Goal: Transaction & Acquisition: Register for event/course

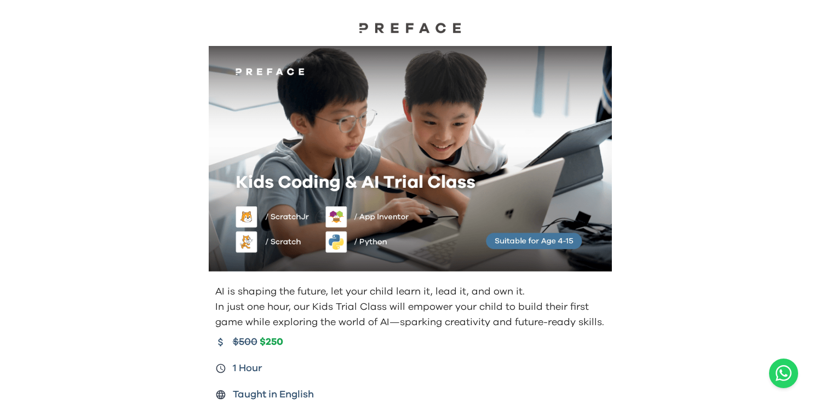
scroll to position [136, 0]
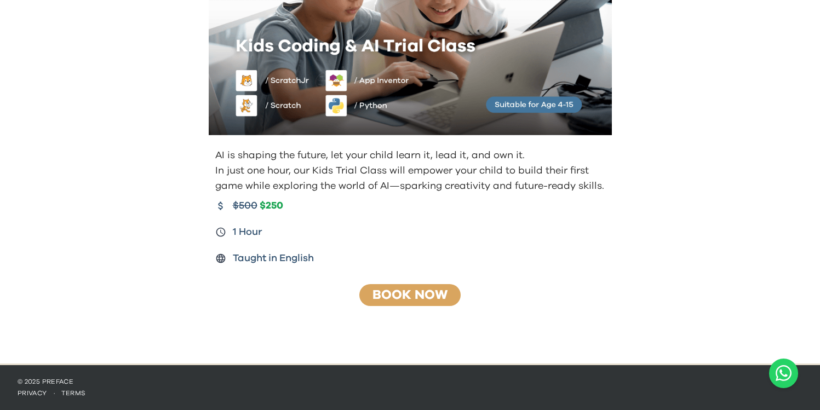
click at [386, 289] on link "Book Now" at bounding box center [410, 295] width 75 height 13
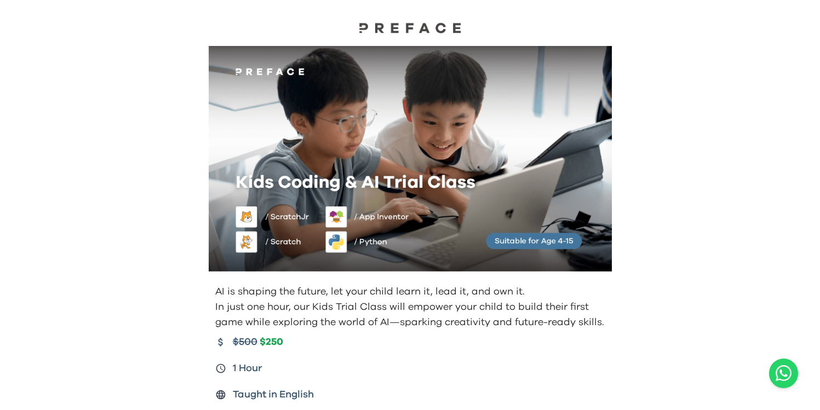
click at [396, 21] on div at bounding box center [410, 18] width 820 height 37
click at [396, 28] on img at bounding box center [411, 28] width 110 height 12
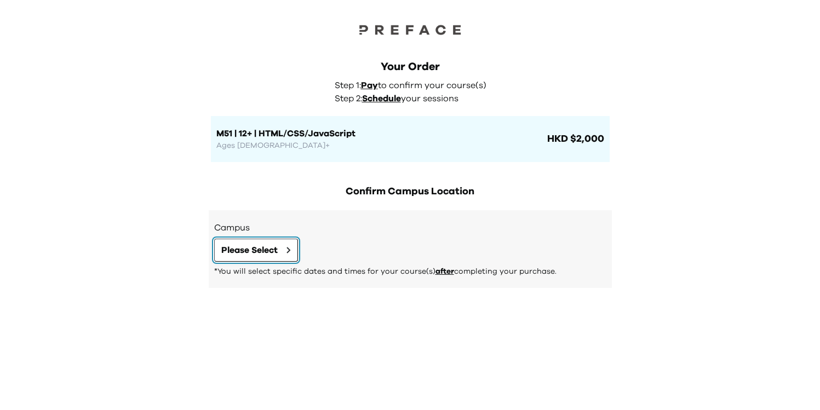
click at [270, 252] on span "Please Select" at bounding box center [249, 250] width 56 height 13
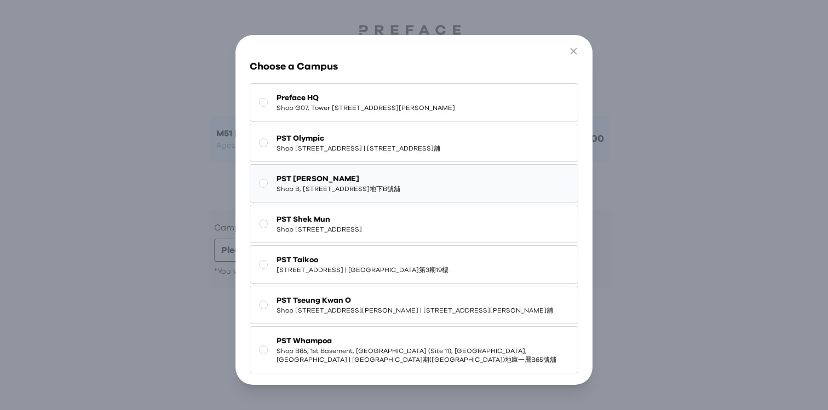
click at [355, 185] on span "PST Sai Ying Pun" at bounding box center [339, 179] width 124 height 11
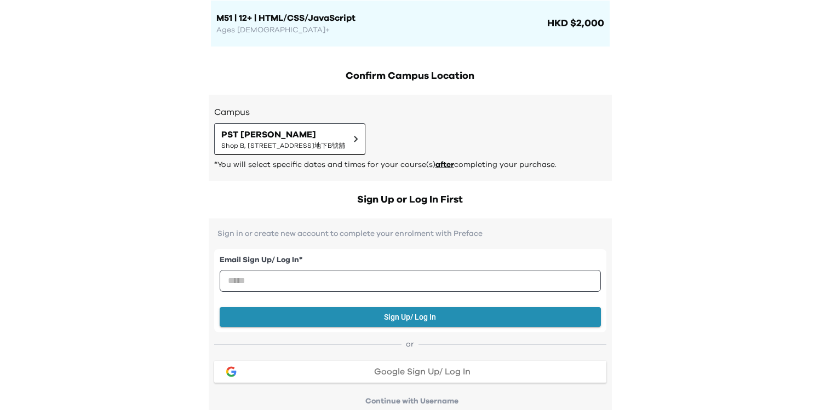
scroll to position [119, 0]
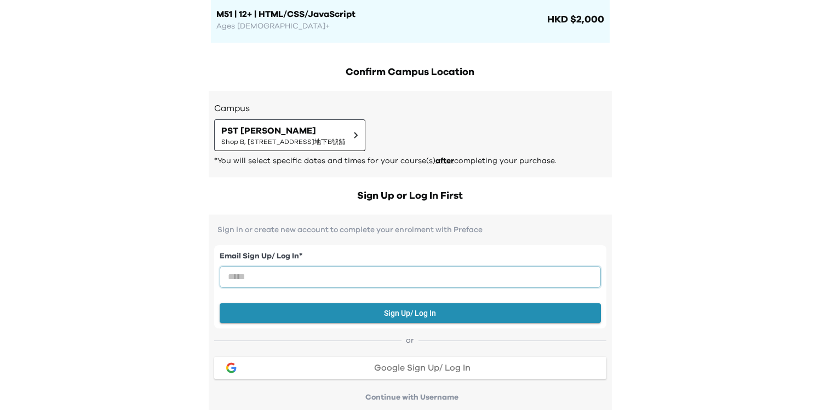
click at [484, 278] on input "email" at bounding box center [410, 277] width 381 height 22
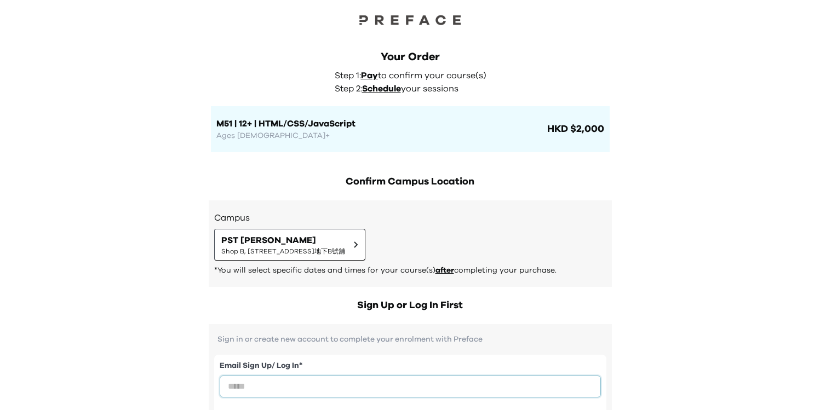
scroll to position [0, 0]
